Goal: Navigation & Orientation: Find specific page/section

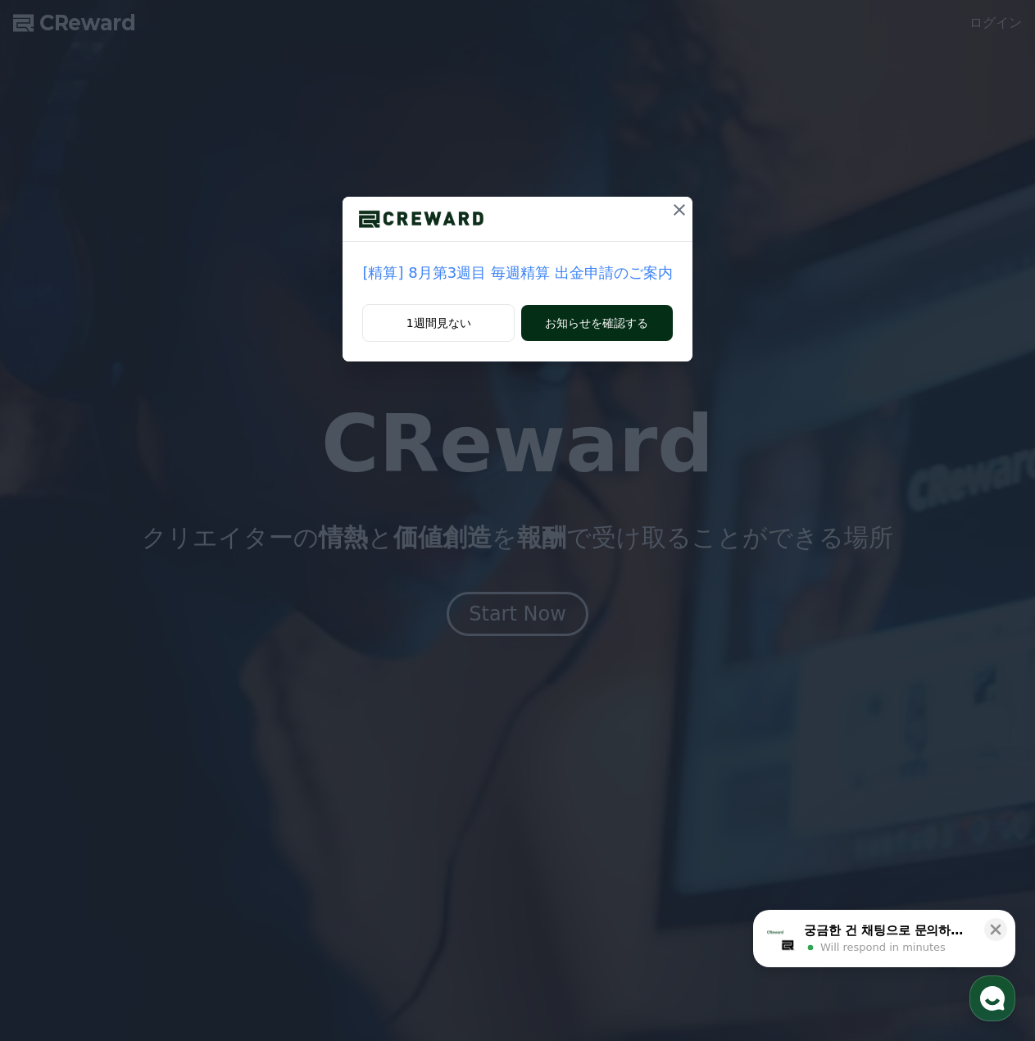
click at [573, 327] on button "お知らせを確認する" at bounding box center [596, 323] width 151 height 36
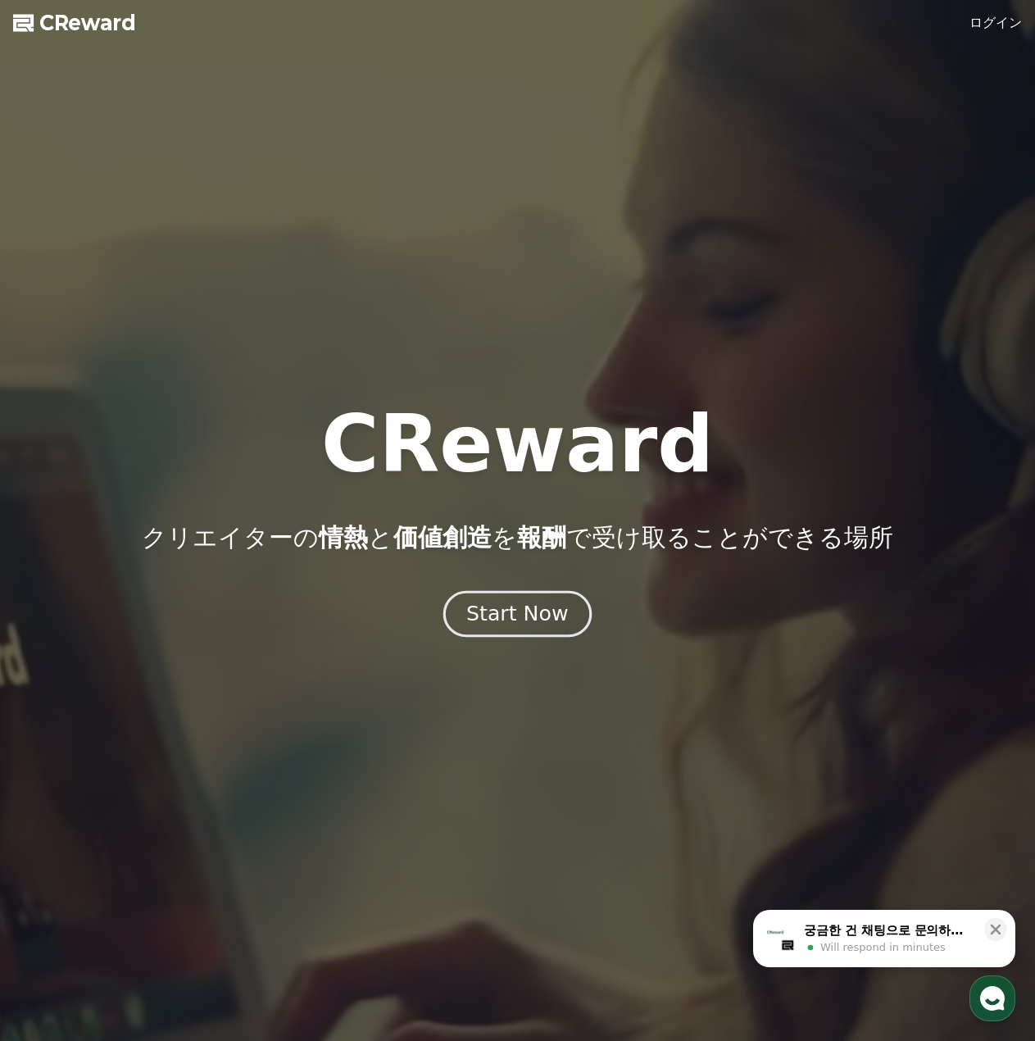
click at [497, 625] on div "Start Now" at bounding box center [517, 614] width 102 height 28
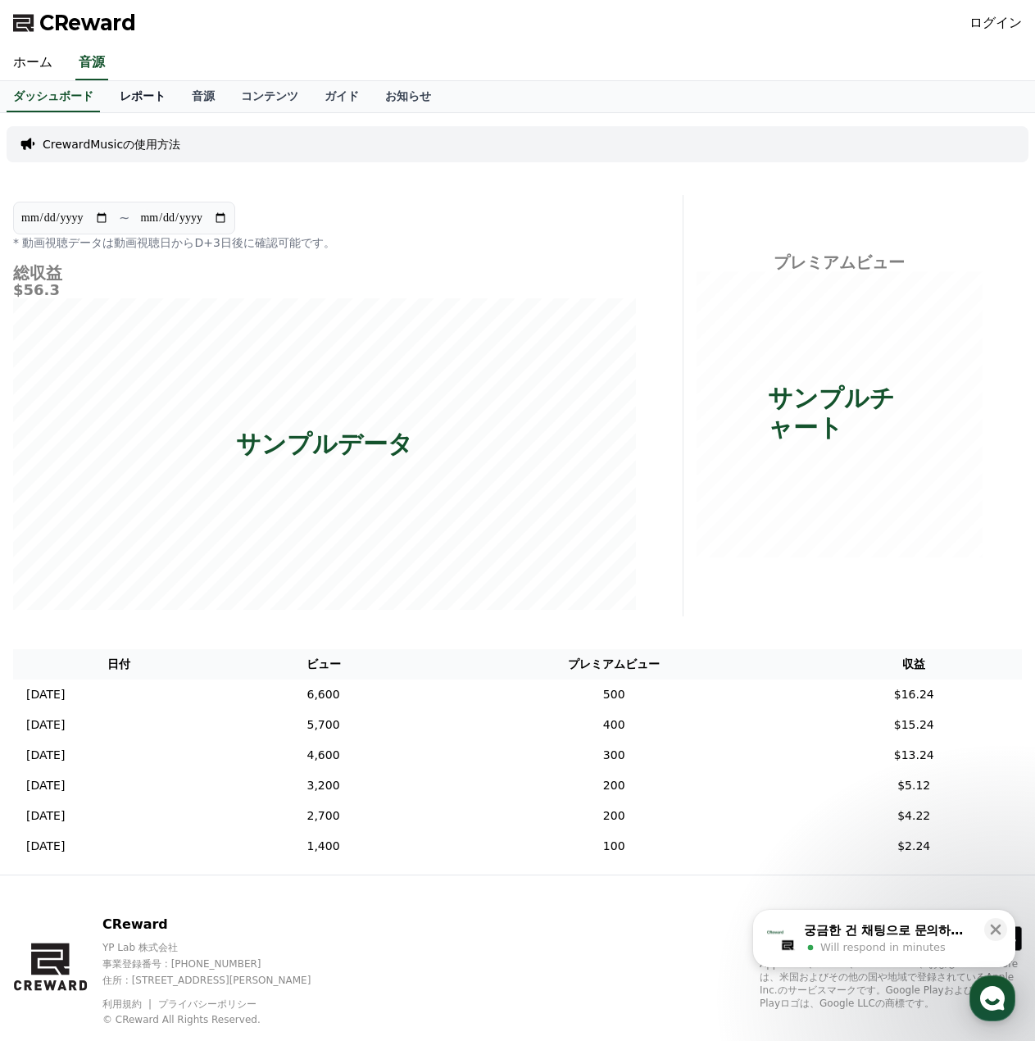
click at [134, 94] on link "レポート" at bounding box center [143, 96] width 72 height 31
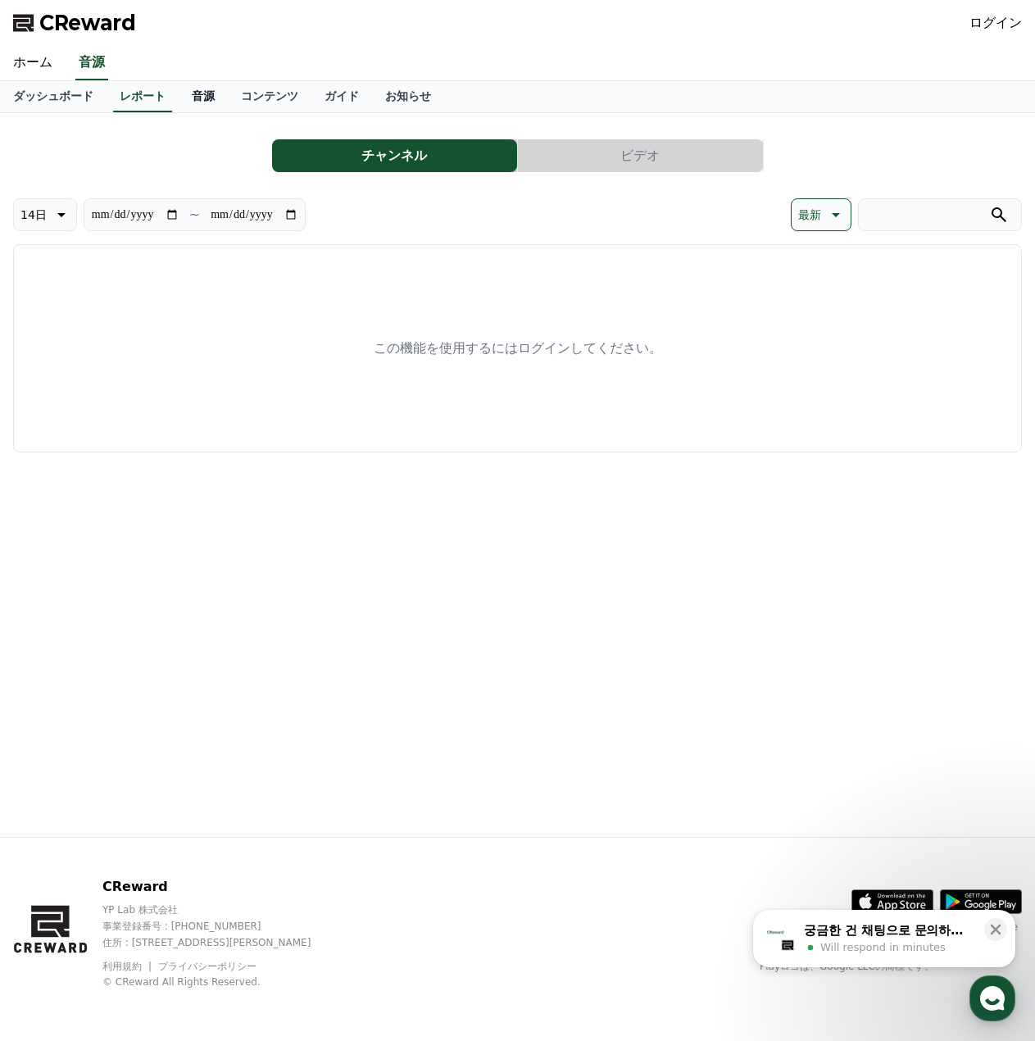
click at [183, 92] on link "音源" at bounding box center [203, 96] width 49 height 31
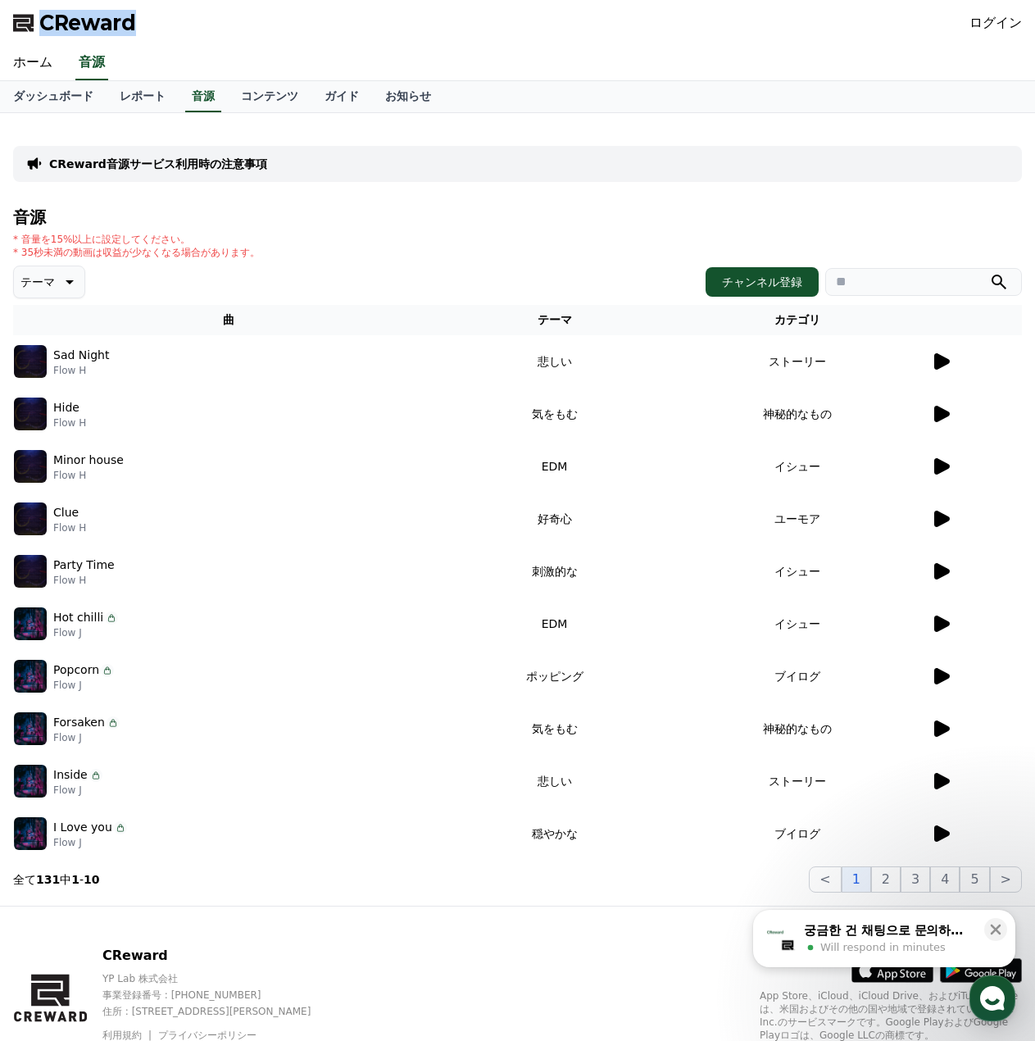
drag, startPoint x: 160, startPoint y: 23, endPoint x: 43, endPoint y: 34, distance: 117.7
click at [43, 34] on div "CReward ログイン" at bounding box center [517, 23] width 1035 height 46
copy span "CReward"
click at [204, 165] on p "CReward音源サービス利用時の注意事項" at bounding box center [158, 164] width 218 height 16
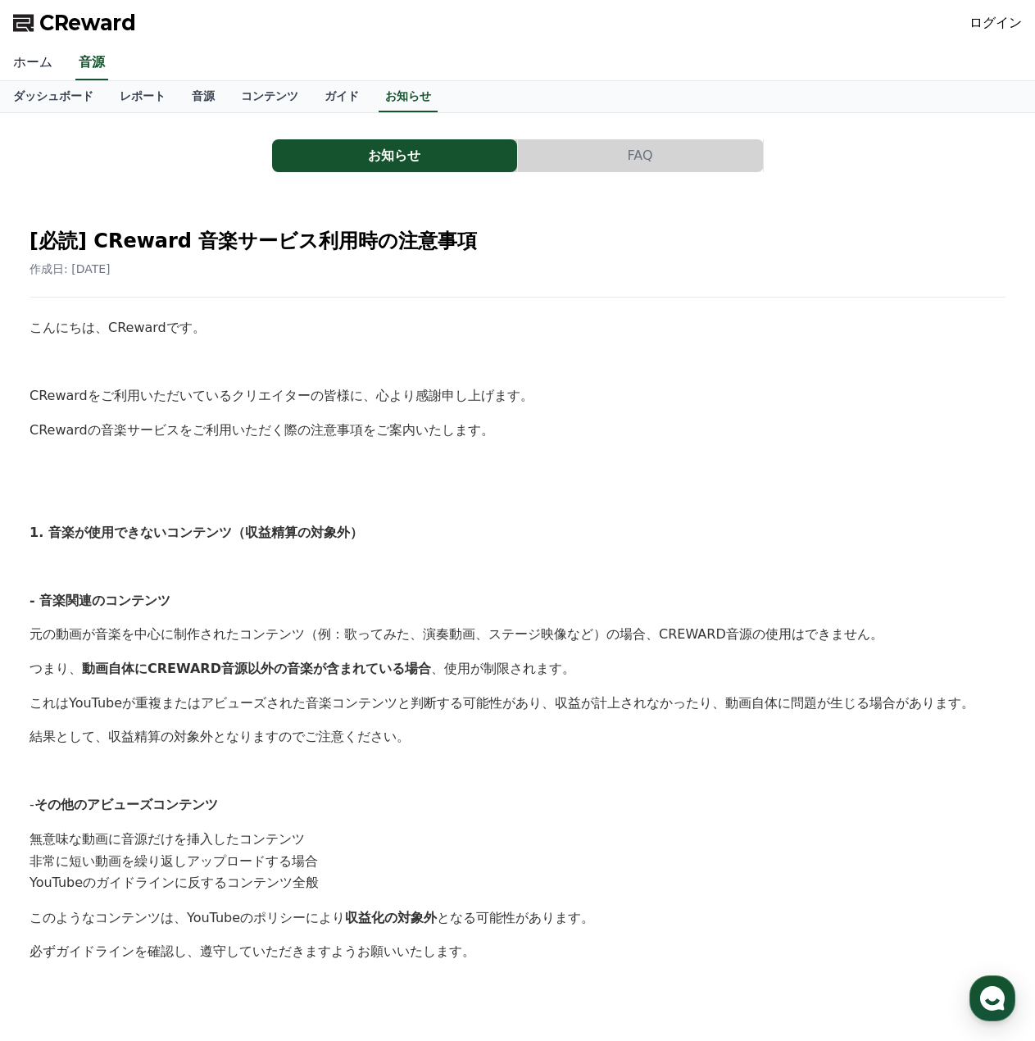
click at [36, 66] on link "ホーム" at bounding box center [33, 63] width 66 height 34
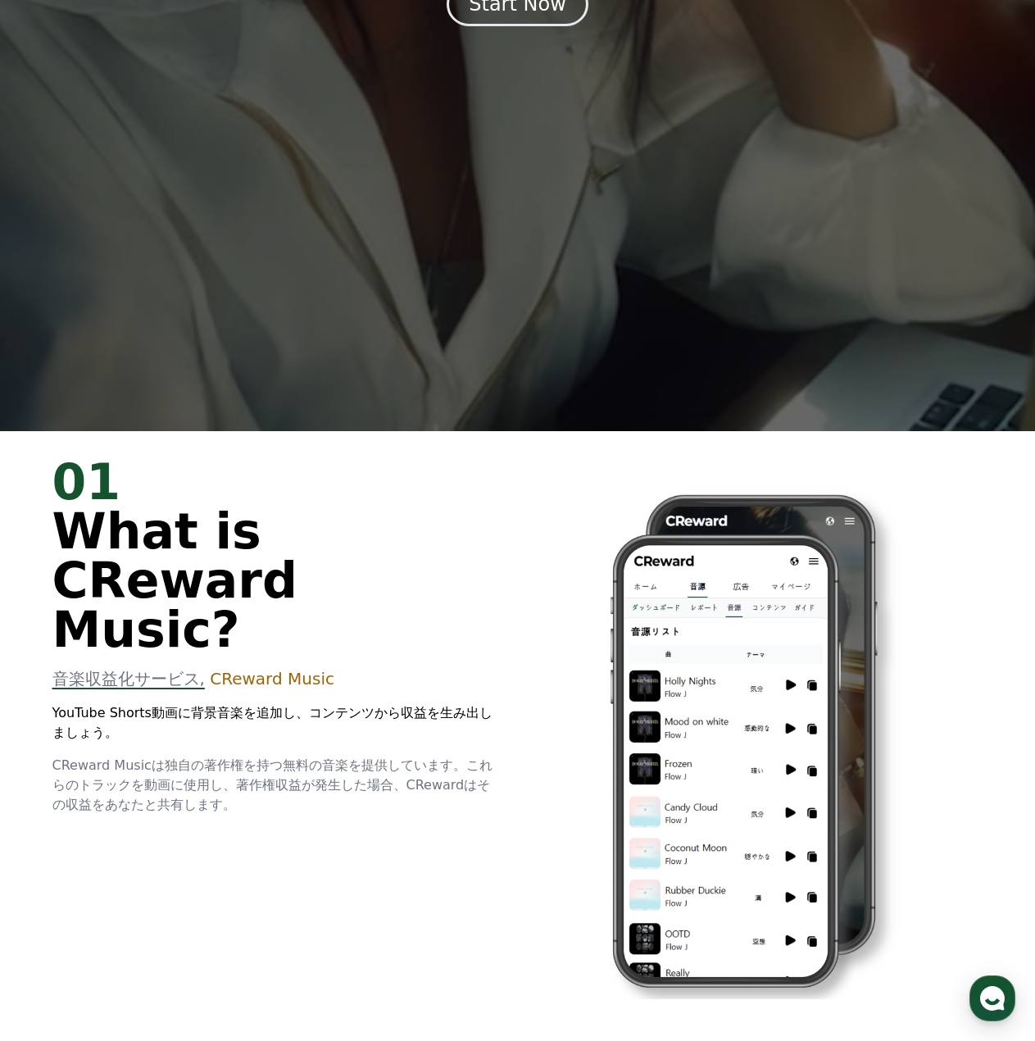
scroll to position [983, 0]
